Goal: Task Accomplishment & Management: Manage account settings

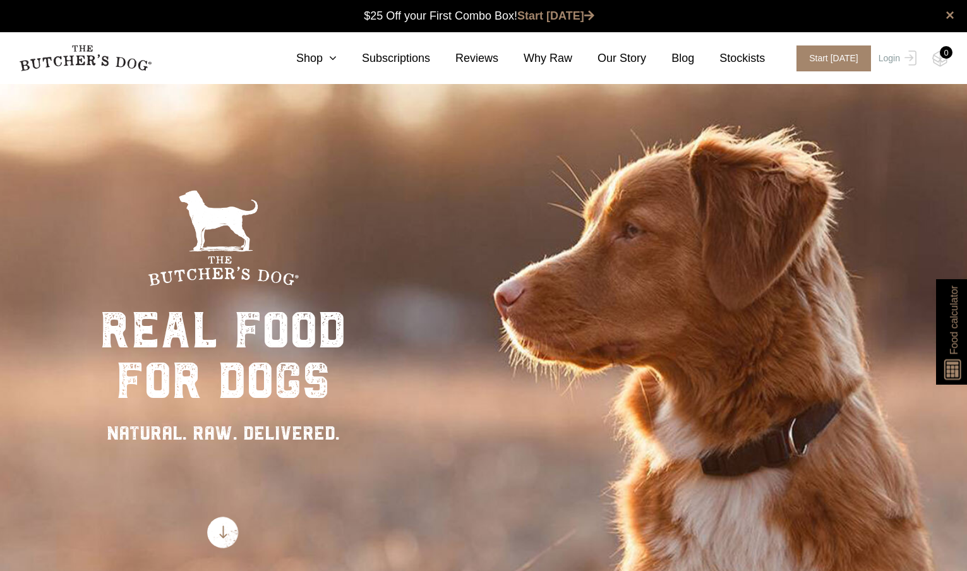
scroll to position [1, 0]
click at [895, 59] on link "Login" at bounding box center [895, 58] width 41 height 26
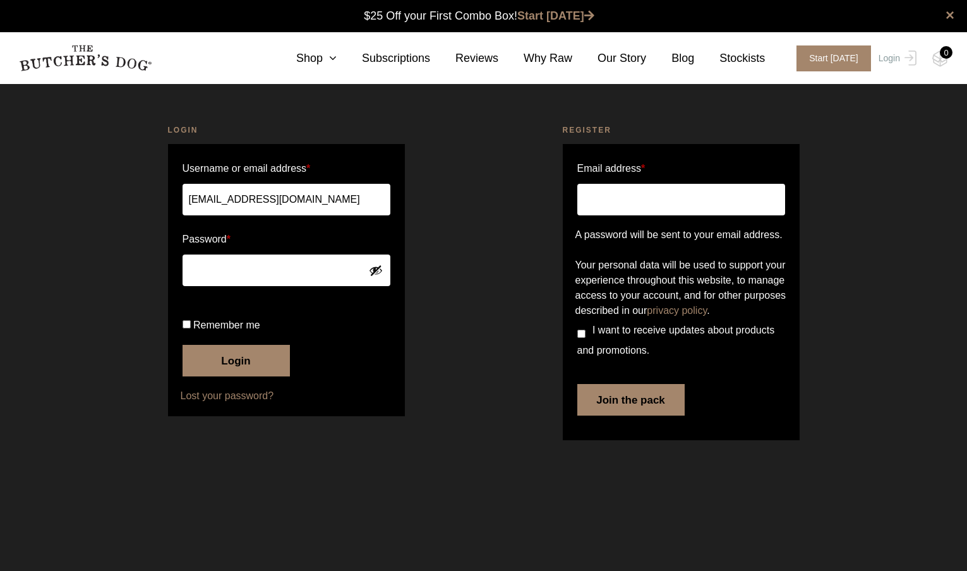
type input "[EMAIL_ADDRESS][DOMAIN_NAME]"
click at [236, 376] on button "Login" at bounding box center [235, 361] width 107 height 32
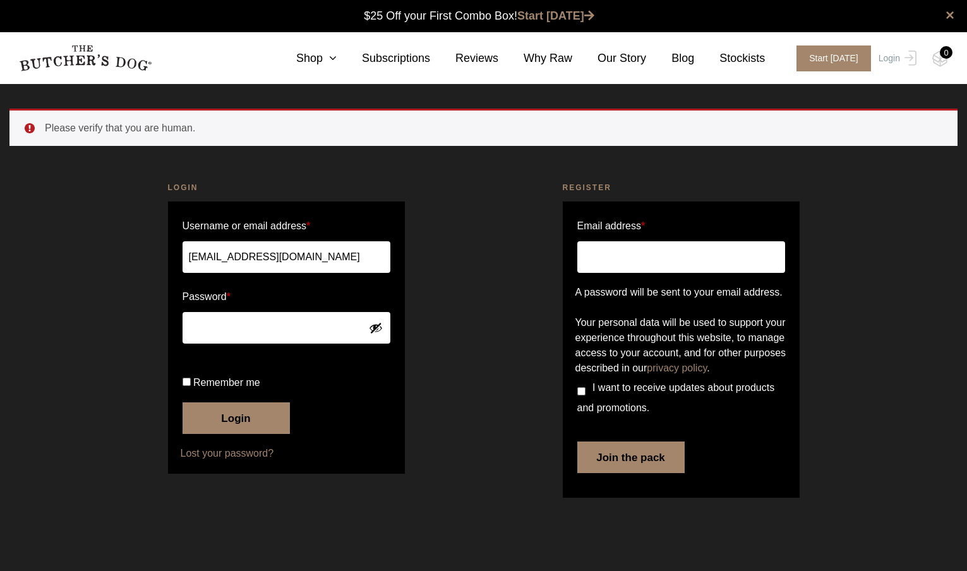
click at [375, 330] on button "Show password" at bounding box center [376, 328] width 14 height 14
click at [311, 284] on form "Username or email address * Petemaz1@bigpond.com Password * Remember me Login L…" at bounding box center [286, 337] width 237 height 272
click at [219, 434] on button "Login" at bounding box center [235, 418] width 107 height 32
click at [244, 434] on button "Login" at bounding box center [235, 418] width 107 height 32
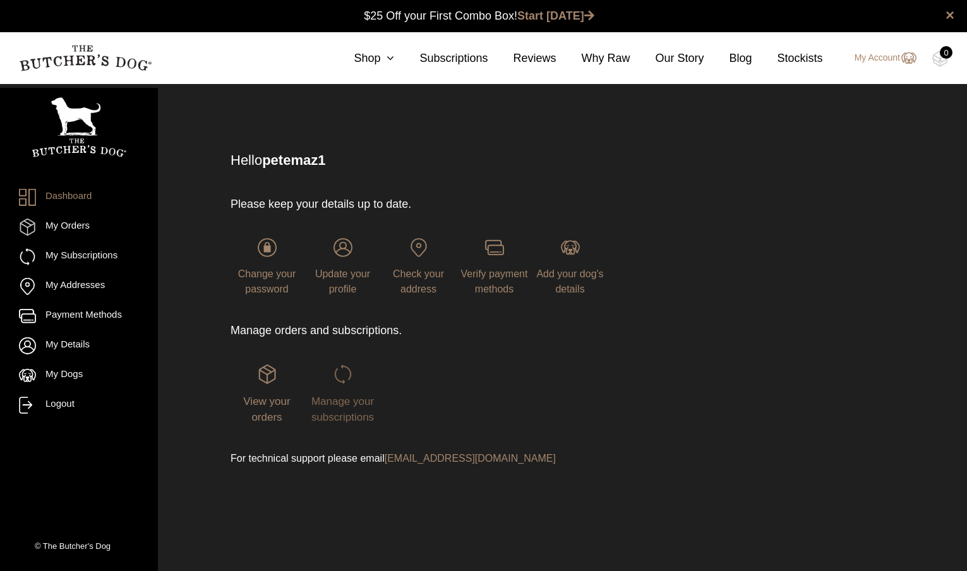
click at [346, 412] on span "Manage your subscriptions" at bounding box center [342, 409] width 63 height 28
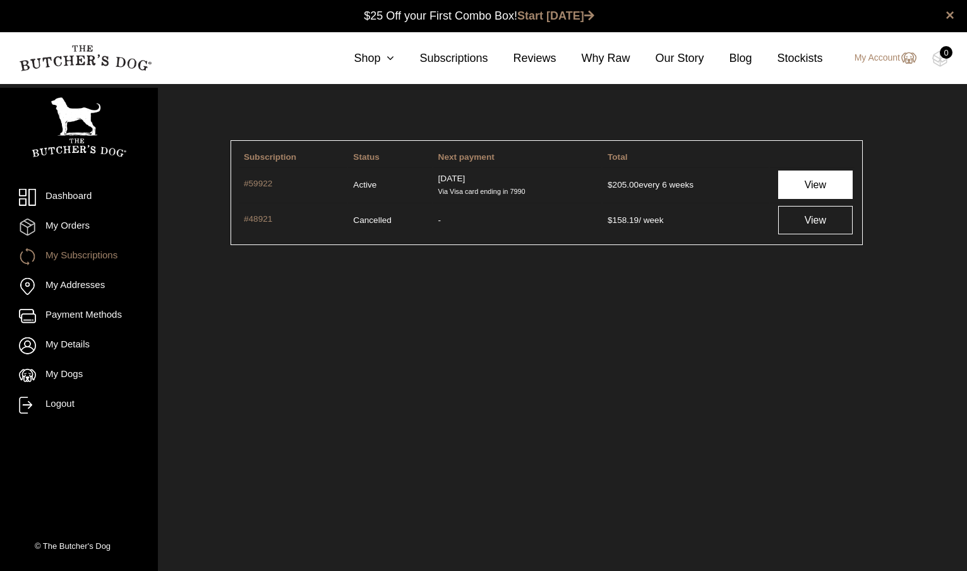
click at [795, 181] on link "View" at bounding box center [815, 184] width 75 height 28
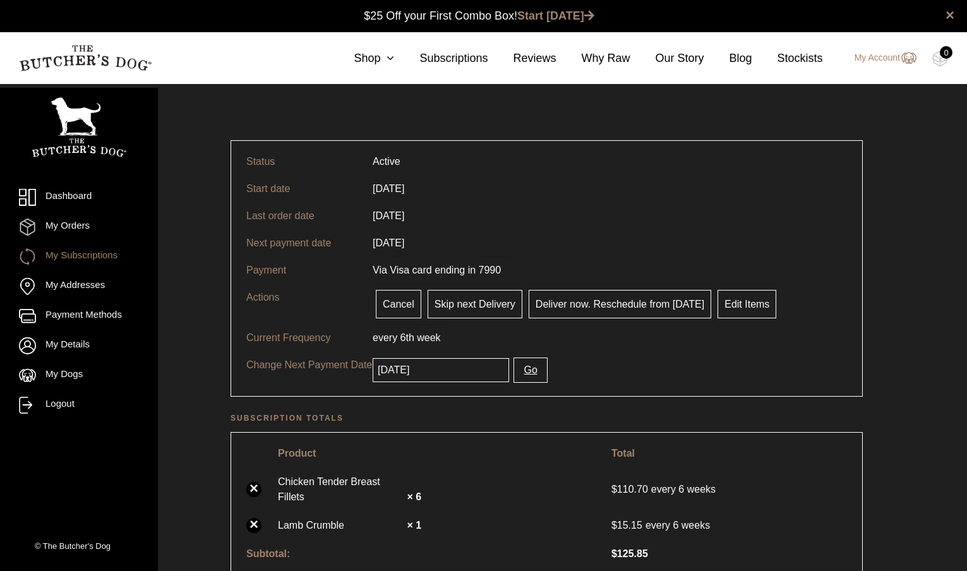
scroll to position [1, 0]
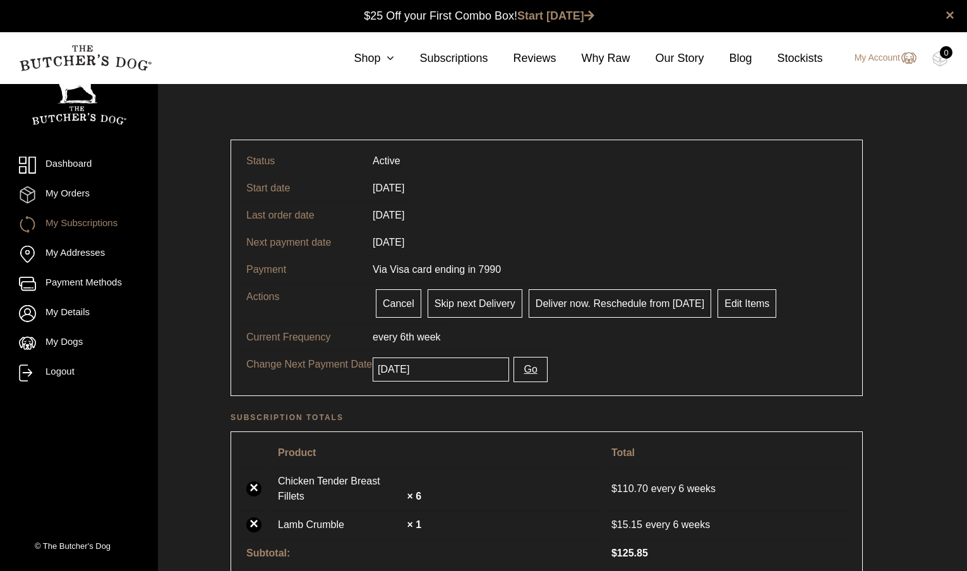
click at [445, 371] on input "[DATE]" at bounding box center [441, 369] width 136 height 24
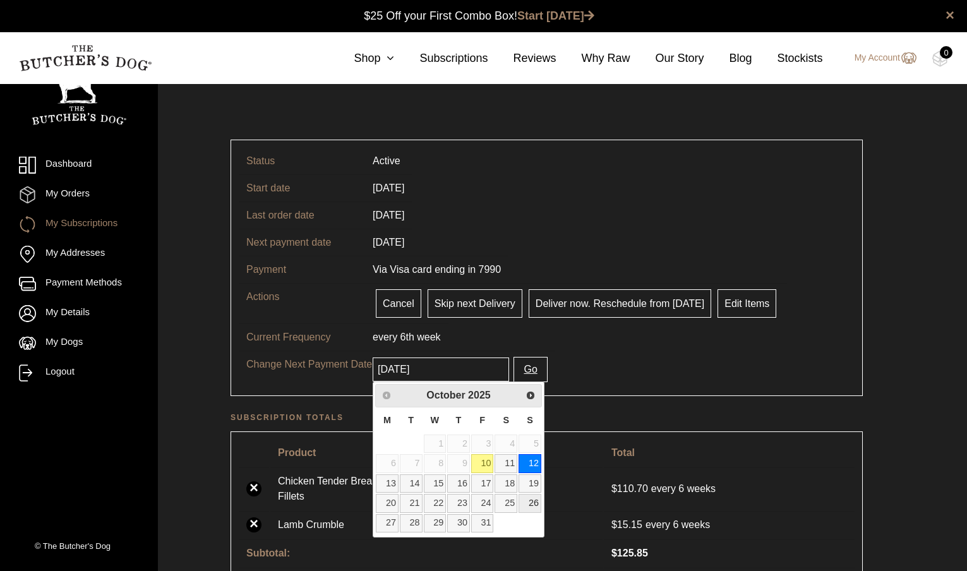
click at [529, 503] on link "26" at bounding box center [529, 503] width 23 height 18
type input "[DATE]"
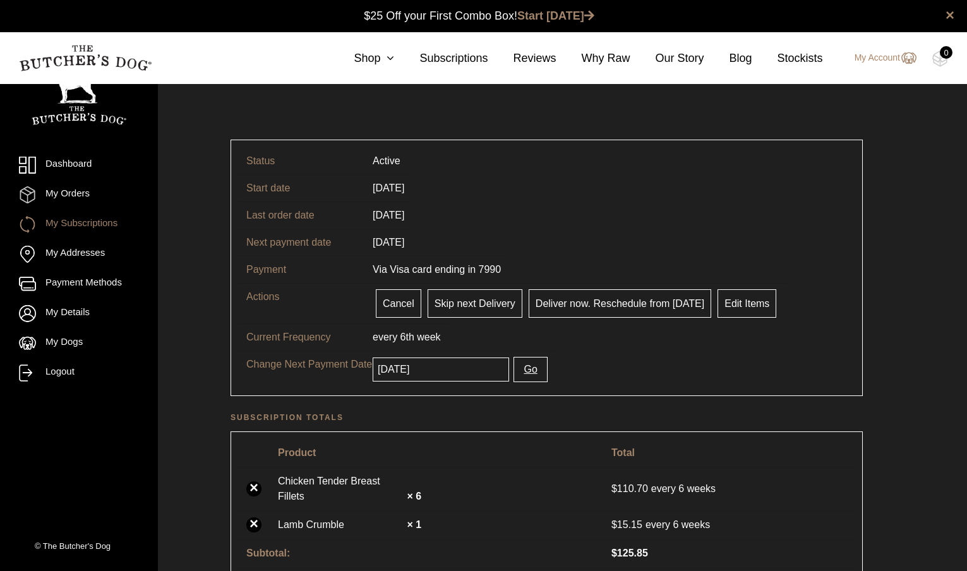
click at [534, 381] on button "Go" at bounding box center [529, 369] width 33 height 25
click at [534, 373] on button "Go" at bounding box center [529, 369] width 33 height 25
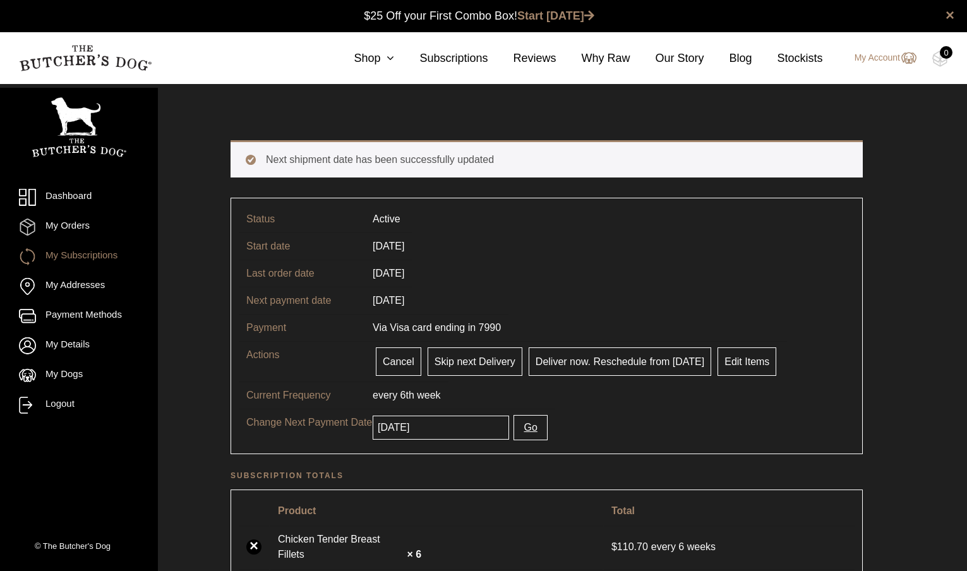
scroll to position [1, 0]
